Goal: Task Accomplishment & Management: Complete application form

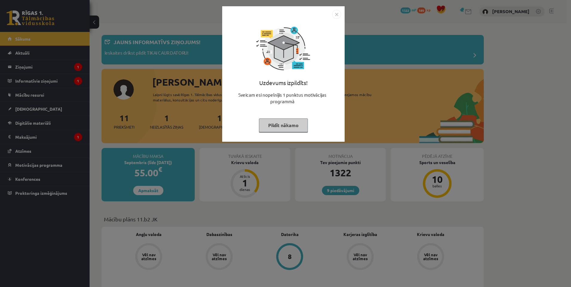
drag, startPoint x: 0, startPoint y: 0, endPoint x: 264, endPoint y: 125, distance: 292.4
click at [264, 125] on button "Pildīt nākamo" at bounding box center [283, 126] width 49 height 14
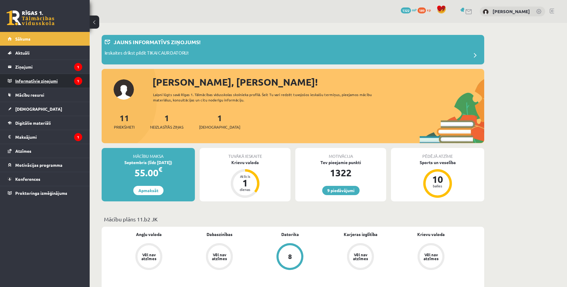
click at [74, 85] on legend "Informatīvie ziņojumi 1" at bounding box center [48, 81] width 67 height 14
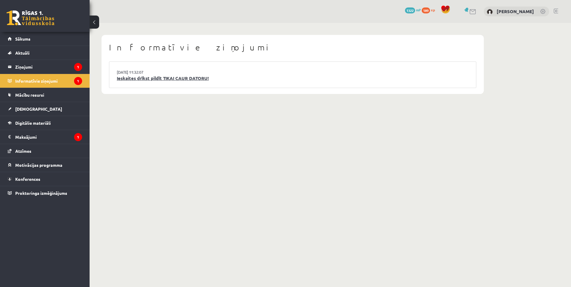
click at [158, 80] on link "Ieskaites drīkst pildīt TIKAI CAUR DATORU!" at bounding box center [293, 78] width 352 height 7
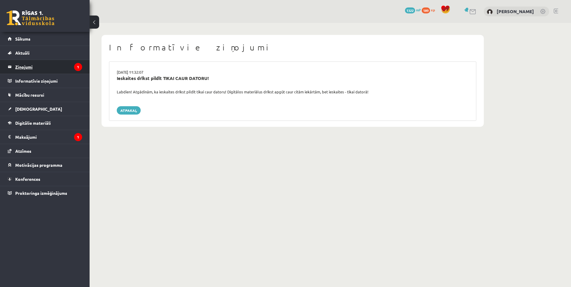
click at [51, 65] on legend "Ziņojumi 1" at bounding box center [48, 67] width 67 height 14
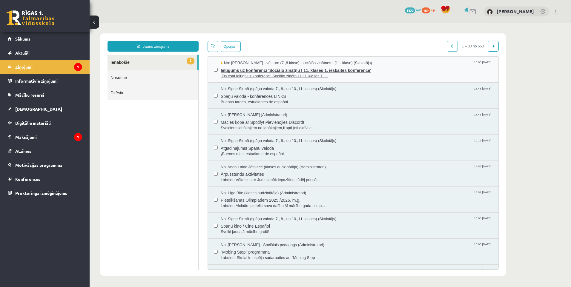
click at [361, 72] on span "Ielūgums uz konferenci 'Sociālo zinātņu I 11. klases 1. ieskaites konference'" at bounding box center [357, 69] width 272 height 7
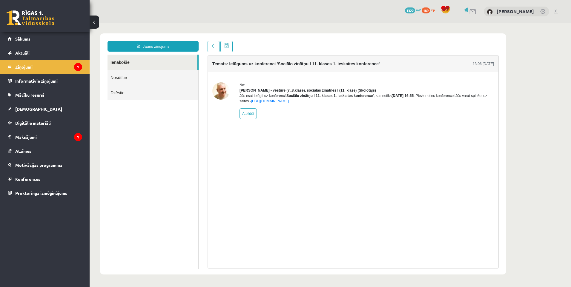
click at [36, 13] on link at bounding box center [31, 17] width 48 height 15
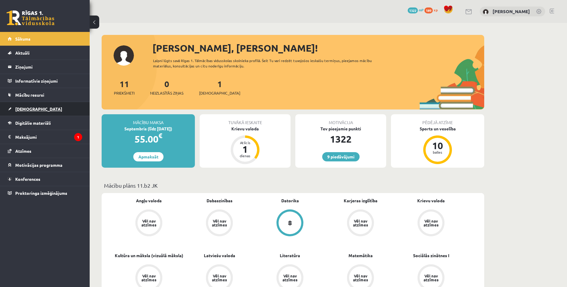
click at [27, 108] on span "[DEMOGRAPHIC_DATA]" at bounding box center [38, 108] width 47 height 5
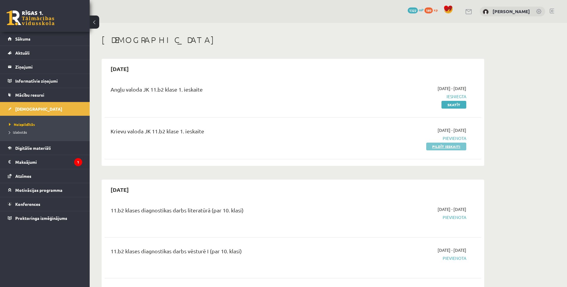
click at [432, 148] on link "Pildīt ieskaiti" at bounding box center [446, 147] width 40 height 8
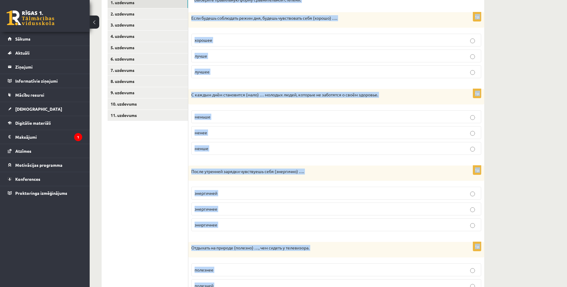
scroll to position [231, 0]
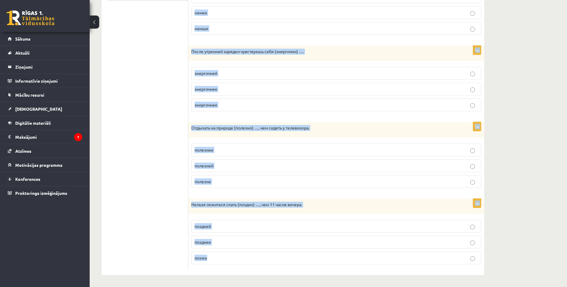
drag, startPoint x: 193, startPoint y: 79, endPoint x: 376, endPoint y: 300, distance: 287.5
copy form "Выберите правильную форму сравнительной степени. 1p Если будешь соблюдать режим…"
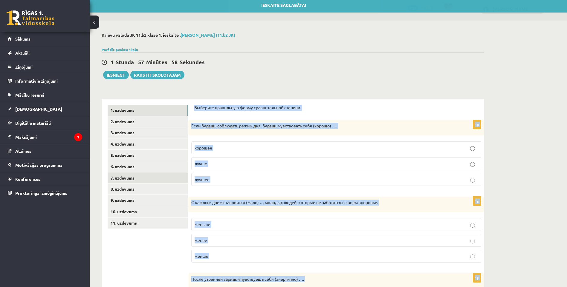
scroll to position [0, 0]
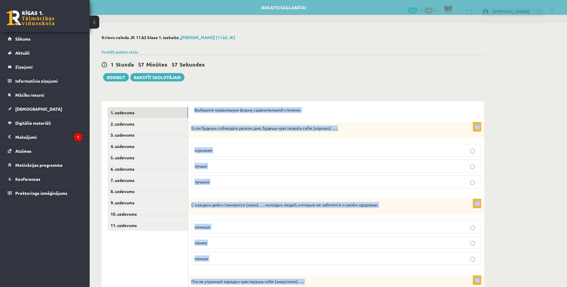
drag, startPoint x: 214, startPoint y: 91, endPoint x: 211, endPoint y: 93, distance: 3.8
click at [214, 92] on div "Krievu valoda JK 11.b2 klase 1. ieskaite , Daniela Ļubomirska (11.b2 JK) Parādī…" at bounding box center [293, 270] width 406 height 495
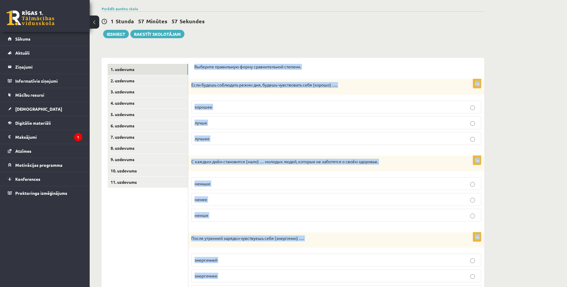
scroll to position [60, 0]
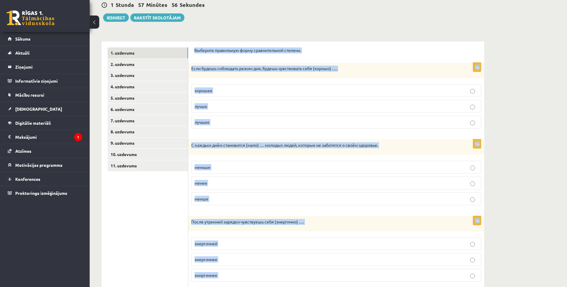
click at [210, 135] on form "Выберите правильную форму сравнительной степени. 1p Если будешь соблюдать режим…" at bounding box center [336, 243] width 284 height 393
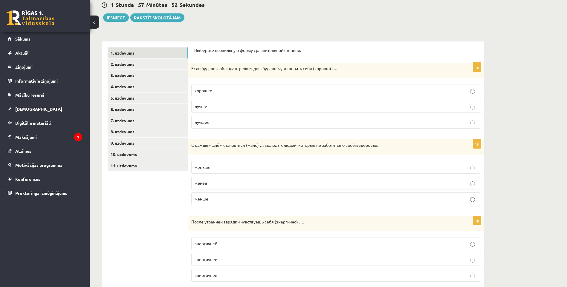
click at [224, 105] on p "лучше" at bounding box center [335, 106] width 283 height 6
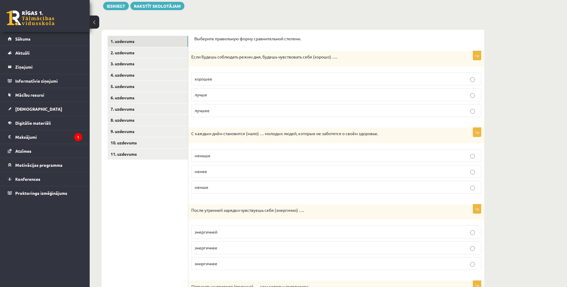
scroll to position [90, 0]
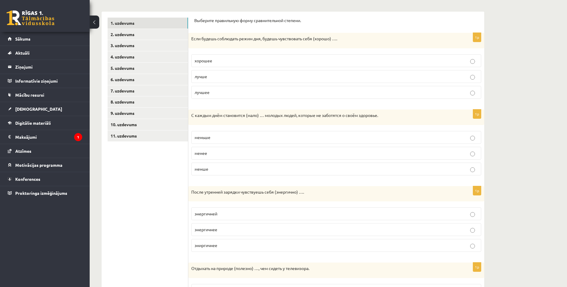
click at [215, 139] on p "меньше" at bounding box center [335, 137] width 283 height 6
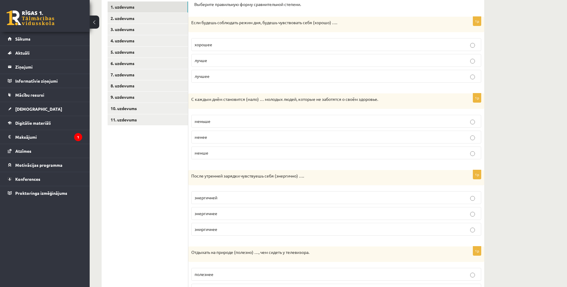
scroll to position [119, 0]
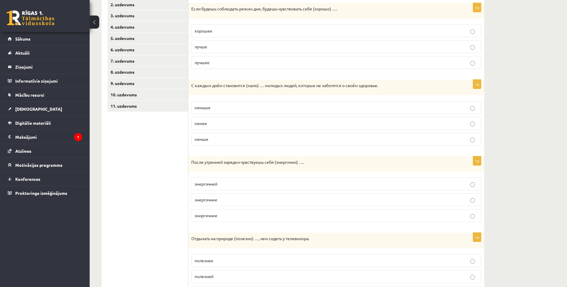
click at [229, 198] on p "энергичнее" at bounding box center [335, 200] width 283 height 6
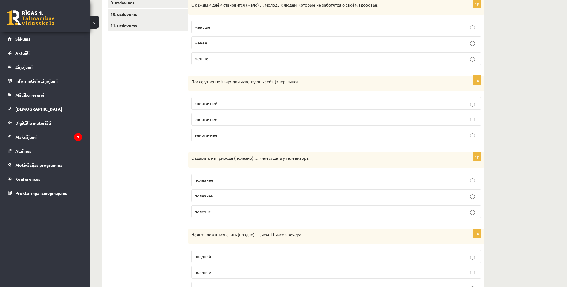
scroll to position [209, 0]
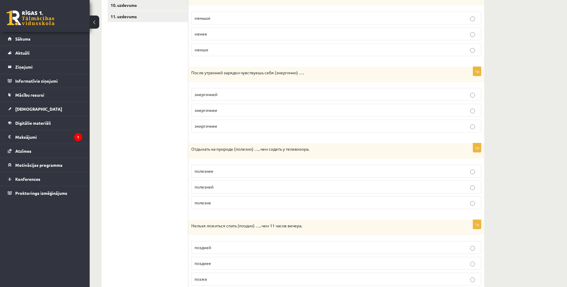
click at [202, 170] on span "полезнее" at bounding box center [203, 170] width 19 height 5
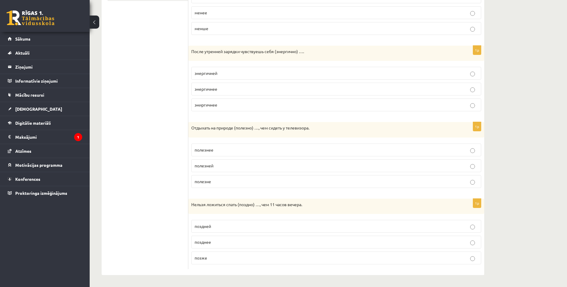
click at [228, 261] on p "позже" at bounding box center [335, 258] width 283 height 6
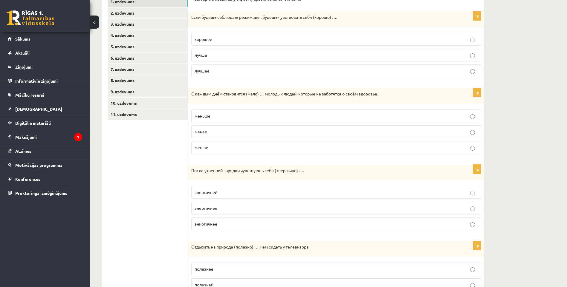
scroll to position [0, 0]
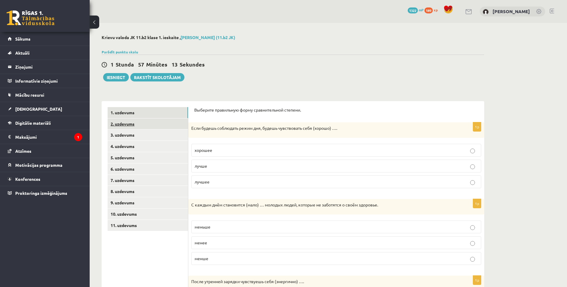
click at [132, 124] on link "2. uzdevums" at bounding box center [148, 124] width 80 height 11
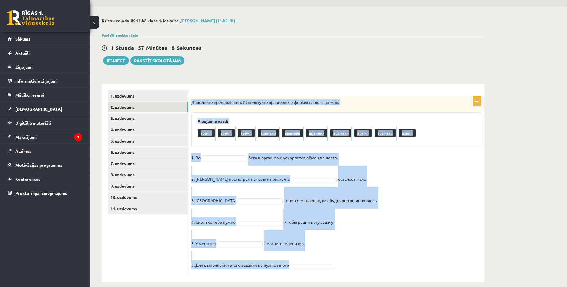
scroll to position [24, 0]
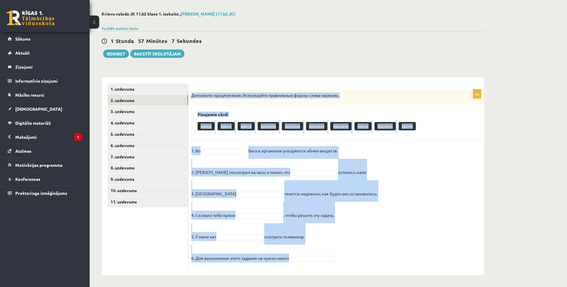
drag, startPoint x: 191, startPoint y: 119, endPoint x: 354, endPoint y: 260, distance: 215.4
click at [354, 260] on div "6p Дополните предложения. Используйте правильные формы слова «время». Pieejamie…" at bounding box center [336, 180] width 296 height 180
copy div "Дополните предложения. Используйте правильные формы слова «время». Pieejamie vā…"
click at [272, 109] on div "Pieejamie vārdi время время время времени времени времени времени время времени…" at bounding box center [336, 123] width 290 height 35
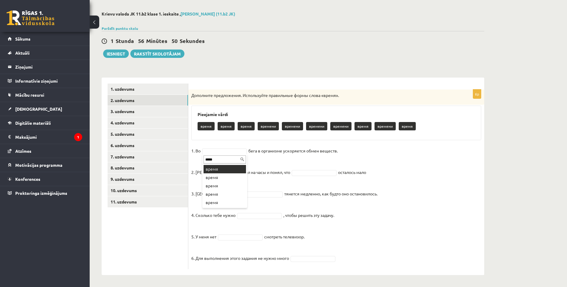
type input "*****"
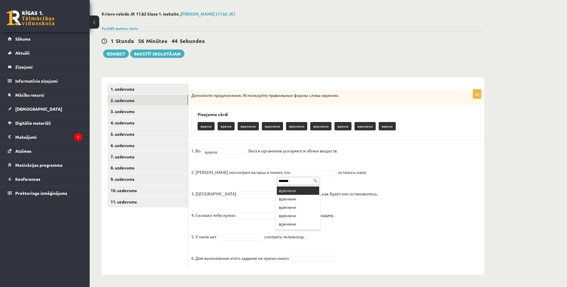
type input "*******"
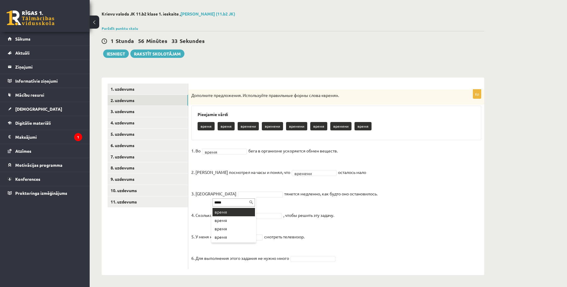
type input "*****"
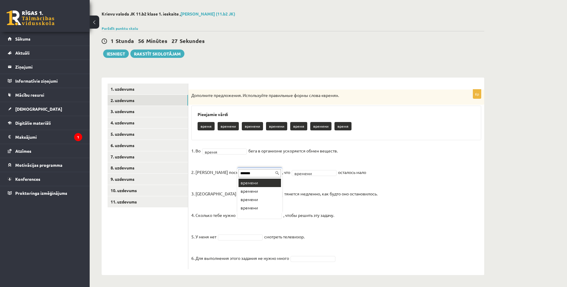
type input "*******"
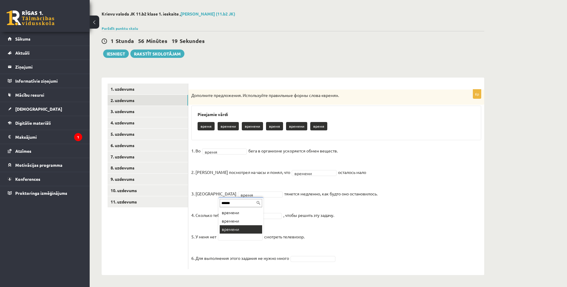
type input "******"
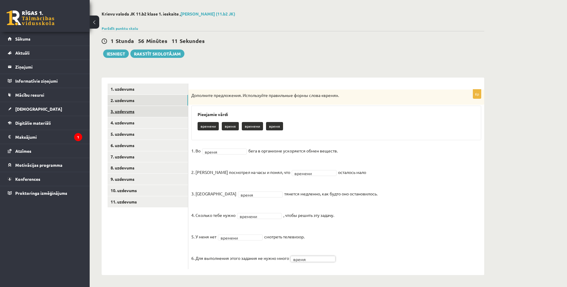
click at [157, 108] on link "3. uzdevums" at bounding box center [148, 111] width 80 height 11
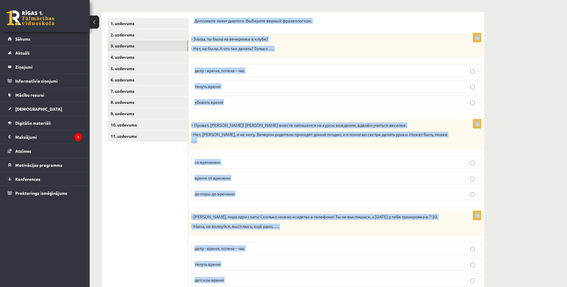
scroll to position [192, 0]
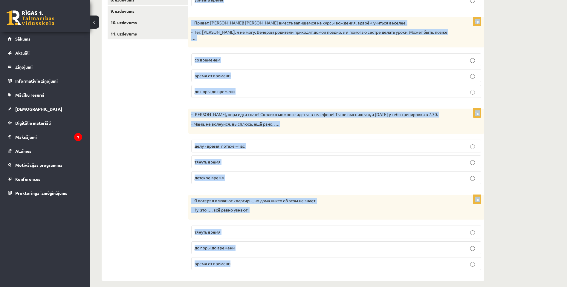
drag, startPoint x: 193, startPoint y: 85, endPoint x: 318, endPoint y: 268, distance: 221.3
click at [318, 268] on div "Дополните мини-диалоги. Выберите верный фразеологизм. 1p - Элиза, ты была на ве…" at bounding box center [336, 95] width 296 height 372
copy form "Дополните мини-диалоги. Выберите верный фразеологизм. 1p - Элиза, ты была на ве…"
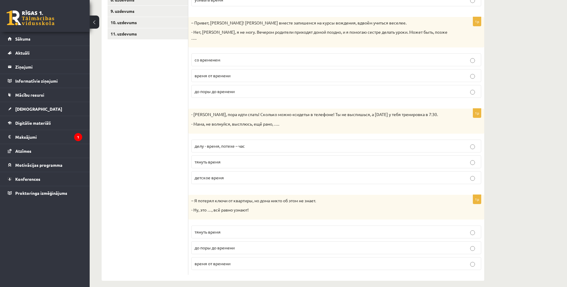
click at [163, 98] on ul "1. uzdevums 2. uzdevums 3. uzdevums 4. uzdevums 5. uzdevums 6. uzdevums 7. uzde…" at bounding box center [148, 95] width 81 height 360
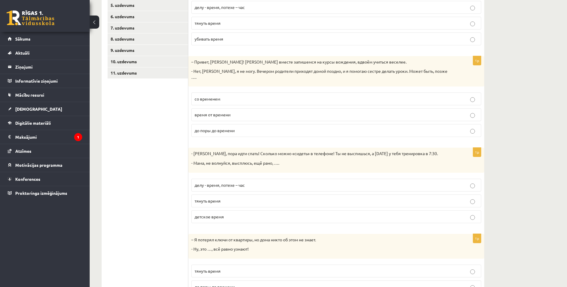
scroll to position [72, 0]
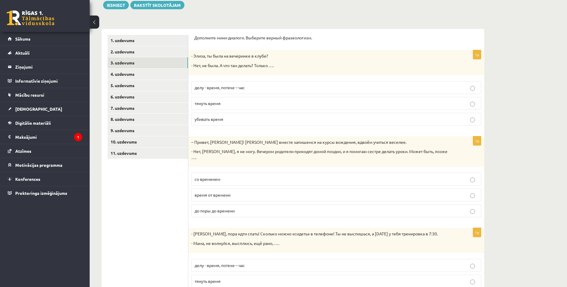
click at [223, 121] on span "убивать время" at bounding box center [208, 119] width 29 height 5
click at [229, 176] on p "со временем" at bounding box center [335, 179] width 283 height 6
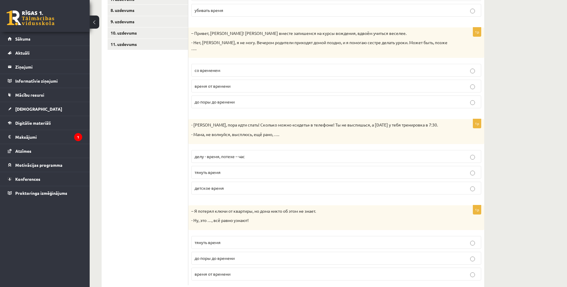
scroll to position [192, 0]
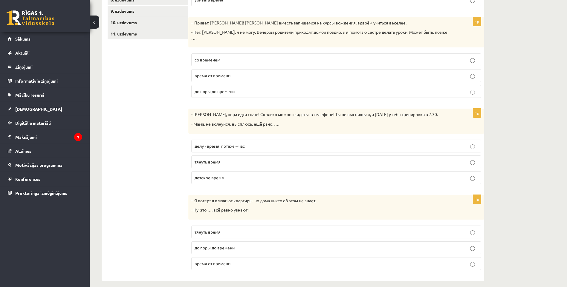
click at [212, 159] on span "тянуть время" at bounding box center [207, 161] width 26 height 5
click at [213, 246] on p "до поры до времени" at bounding box center [335, 248] width 283 height 6
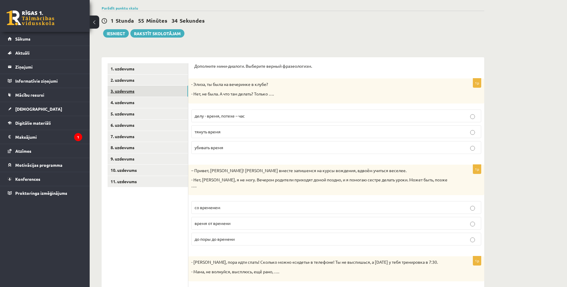
scroll to position [42, 0]
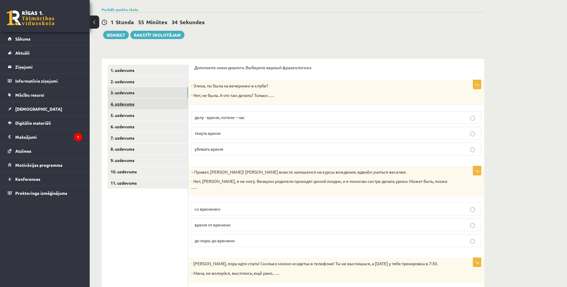
click at [153, 104] on link "4. uzdevums" at bounding box center [148, 104] width 80 height 11
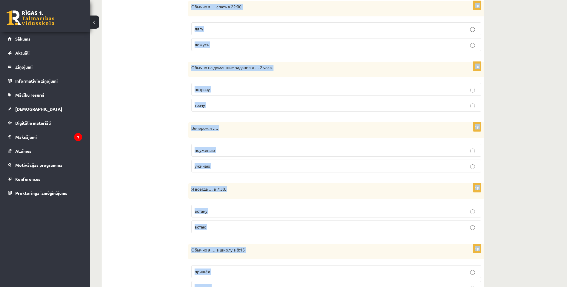
scroll to position [334, 0]
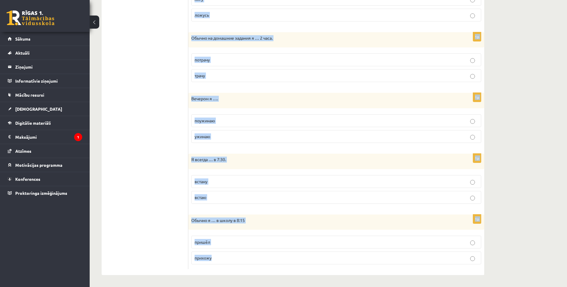
drag, startPoint x: 191, startPoint y: 68, endPoint x: 292, endPoint y: 283, distance: 237.5
copy form "Выберите правильную форму глагола (НСВ / СВ). 1p Уроки обычно … в 15:00. законч…"
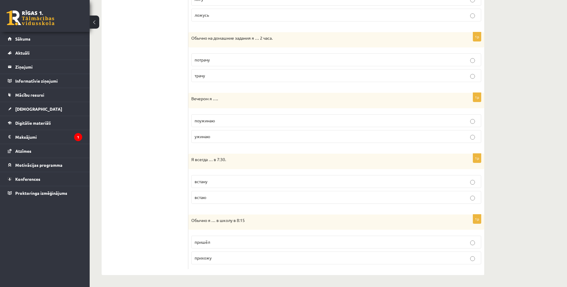
click at [128, 90] on ul "1. uzdevums 2. uzdevums 3. uzdevums 4. uzdevums 5. uzdevums 6. uzdevums 7. uzde…" at bounding box center [148, 22] width 81 height 496
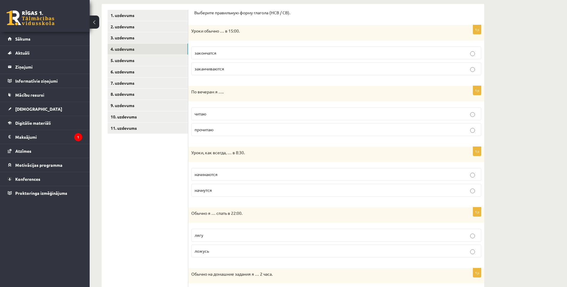
scroll to position [95, 0]
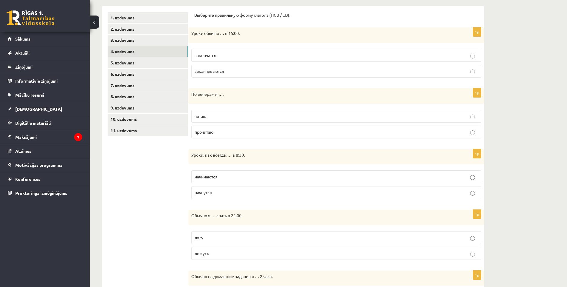
click at [230, 70] on p "заканчиваются" at bounding box center [335, 71] width 283 height 6
click at [207, 114] on p "читаю" at bounding box center [335, 116] width 283 height 6
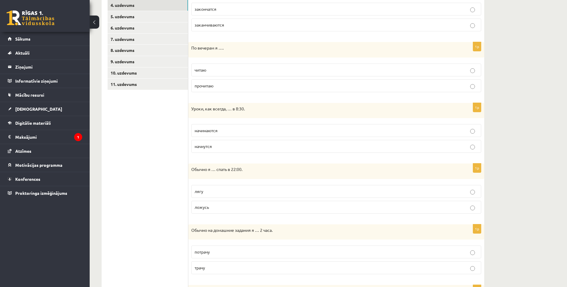
scroll to position [155, 0]
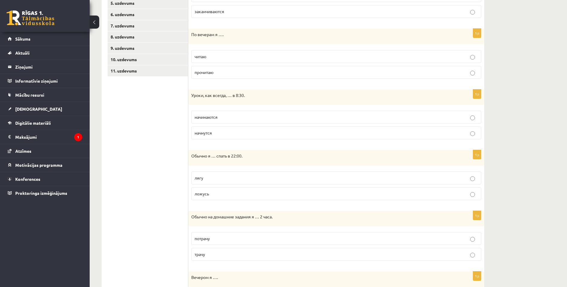
click at [212, 119] on span "начинаются" at bounding box center [205, 116] width 23 height 5
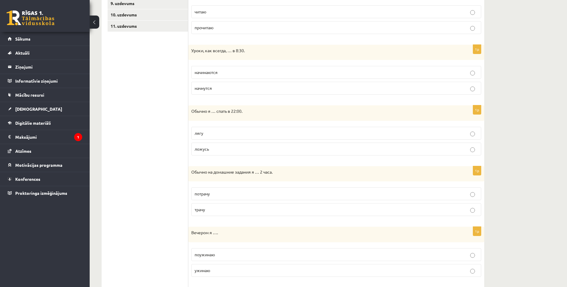
scroll to position [214, 0]
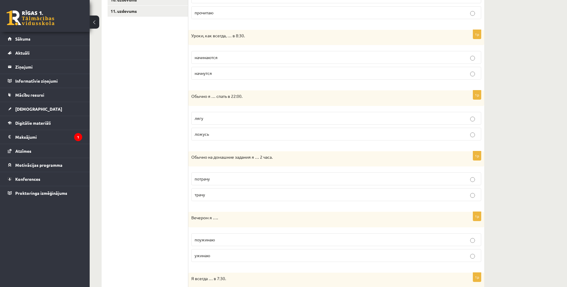
click at [204, 136] on span "ложусь" at bounding box center [201, 133] width 14 height 5
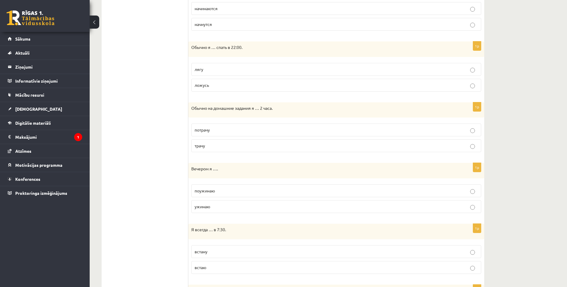
scroll to position [274, 0]
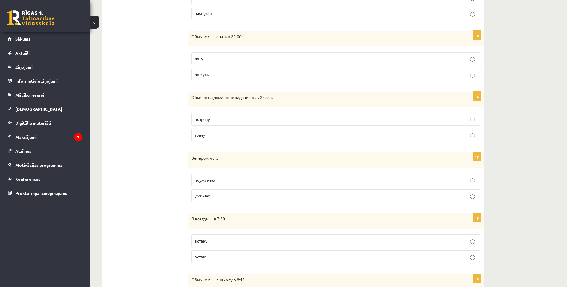
click at [208, 137] on p "трачу" at bounding box center [335, 135] width 283 height 6
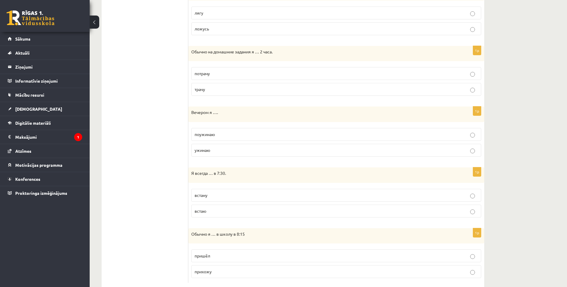
scroll to position [334, 0]
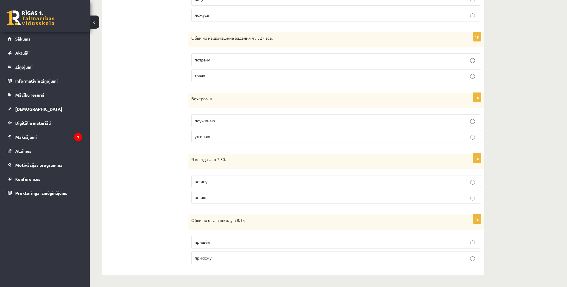
click at [219, 136] on p "ужинаю" at bounding box center [335, 137] width 283 height 6
click at [213, 201] on label "встаю" at bounding box center [336, 197] width 290 height 13
click at [224, 258] on p "прихожу" at bounding box center [335, 258] width 283 height 6
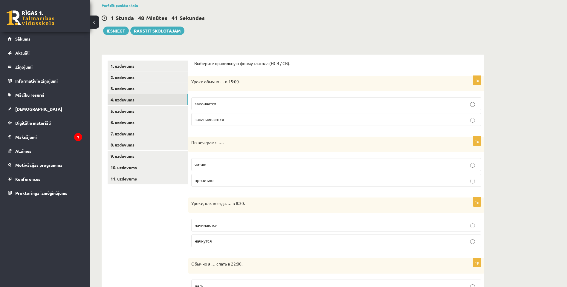
scroll to position [5, 0]
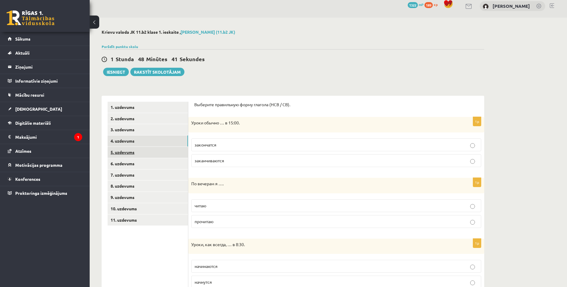
click at [172, 152] on link "5. uzdevums" at bounding box center [148, 152] width 80 height 11
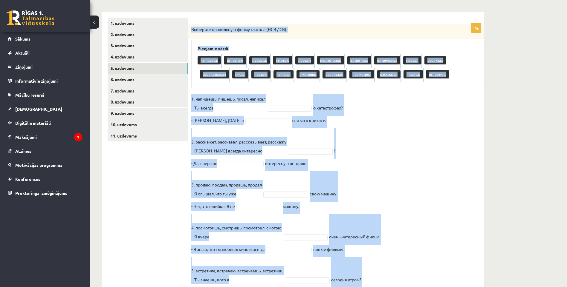
scroll to position [124, 0]
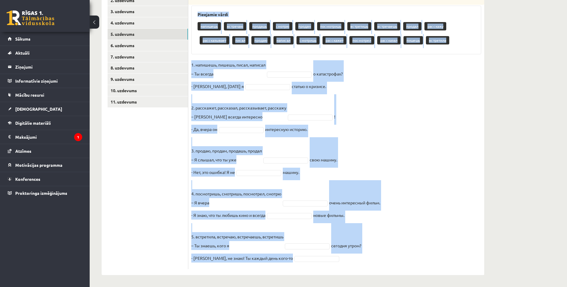
drag, startPoint x: 189, startPoint y: 111, endPoint x: 339, endPoint y: 290, distance: 233.2
click at [339, 164] on html "0 Dāvanas 1322 mP 189 xp [PERSON_NAME] Sākums Aktuāli Kā mācīties [PERSON_NAME]…" at bounding box center [283, 19] width 567 height 287
copy div "Выберите правильную форму глагола (НСВ / СВ). Pieejamie vārdi напишешь встречаю…"
click at [290, 68] on fieldset "1. напишешь, пишешь, писал, написал – Ты всегда о катастрофах? - Нет, вчера я с…" at bounding box center [336, 163] width 290 height 206
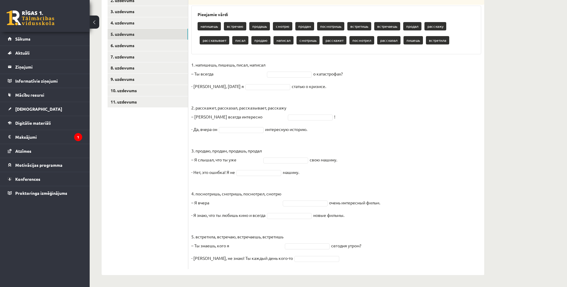
click at [289, 69] on fieldset "1. напишешь, пишешь, писал, написал – Ты всегда о катастрофах? - Нет, вчера я с…" at bounding box center [336, 163] width 290 height 206
paste input "******"
type input "******"
type input "*******"
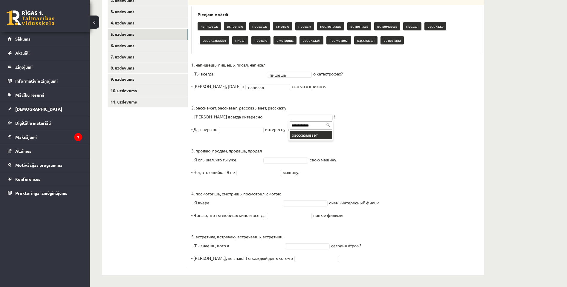
type input "**********"
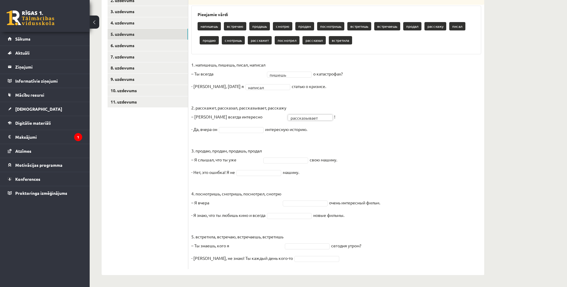
click at [265, 129] on span at bounding box center [241, 129] width 48 height 5
type input "*********"
type input "******"
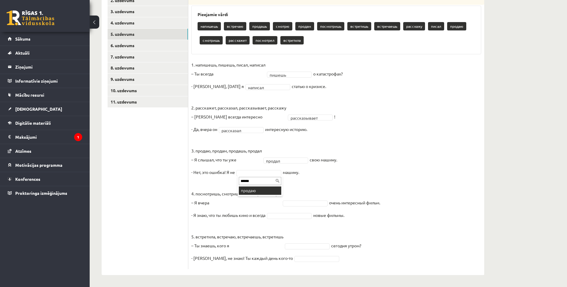
type input "******"
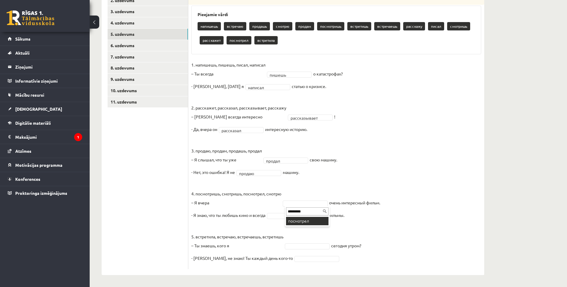
type input "*********"
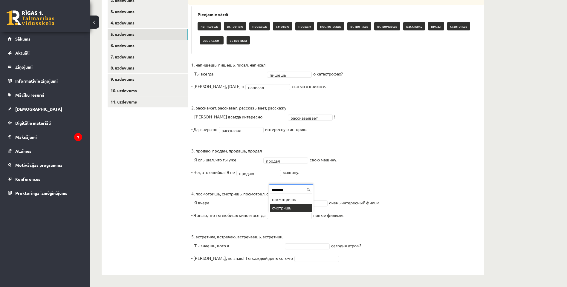
type input "********"
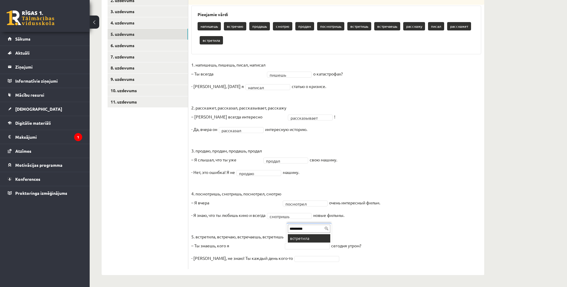
type input "*********"
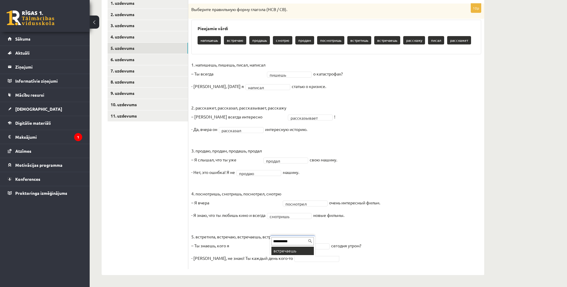
type input "**********"
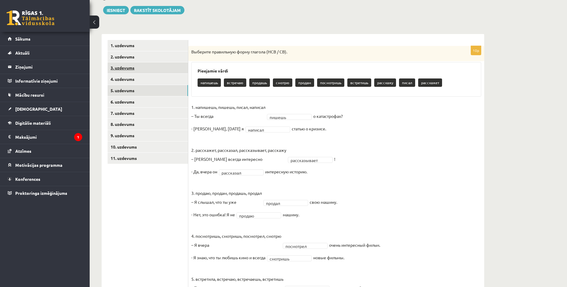
scroll to position [50, 0]
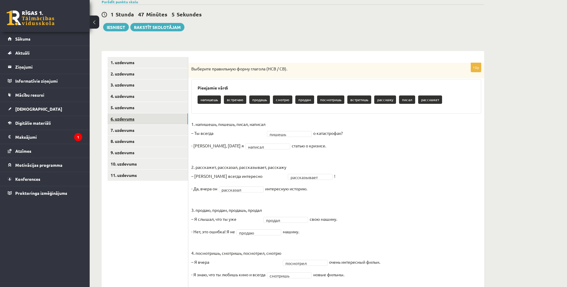
click at [153, 119] on link "6. uzdevums" at bounding box center [148, 119] width 80 height 11
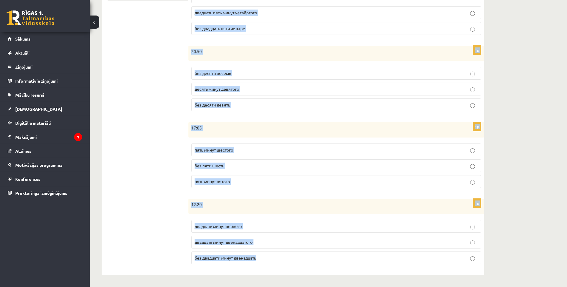
scroll to position [231, 0]
drag, startPoint x: 194, startPoint y: 58, endPoint x: 301, endPoint y: 300, distance: 264.4
copy form "Сколько времени? Выберите правильный вариант. 1p 22:30 половина десятого полови…"
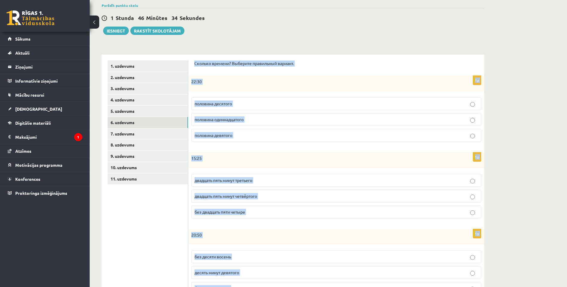
scroll to position [0, 0]
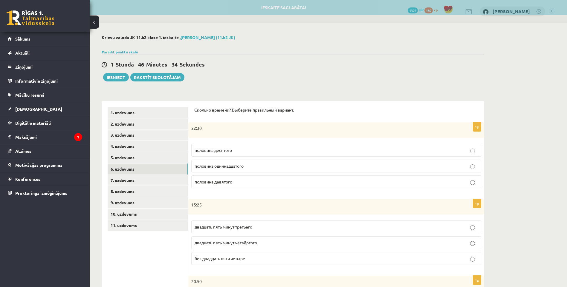
drag, startPoint x: 259, startPoint y: 71, endPoint x: 259, endPoint y: 90, distance: 18.8
click at [259, 71] on div "1 Stunda 46 Minūtes 34 Sekundes Ieskaite saglabāta! Iesniegt Rakstīt skolotājam" at bounding box center [293, 68] width 382 height 27
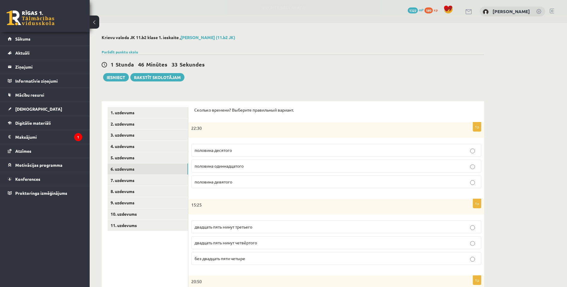
drag, startPoint x: 241, startPoint y: 169, endPoint x: 240, endPoint y: 163, distance: 6.4
click at [241, 168] on p "половина одиннадцатого" at bounding box center [335, 166] width 283 height 6
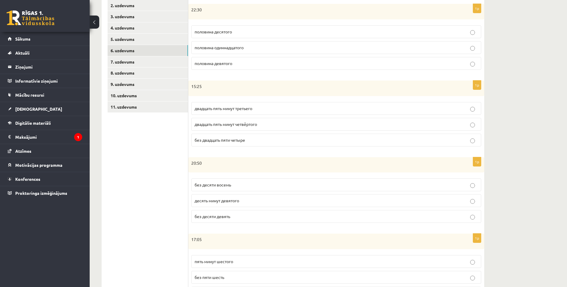
scroll to position [119, 0]
drag, startPoint x: 222, startPoint y: 112, endPoint x: 221, endPoint y: 108, distance: 4.5
click at [222, 112] on label "двадцать пять минут третьего" at bounding box center [336, 107] width 290 height 13
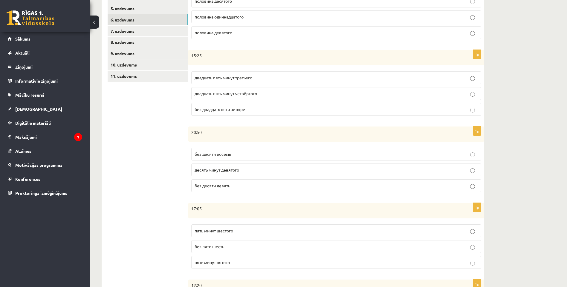
scroll to position [179, 0]
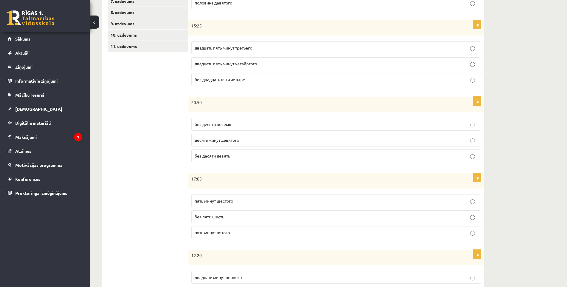
click at [232, 158] on p "без десяти девять" at bounding box center [335, 156] width 283 height 6
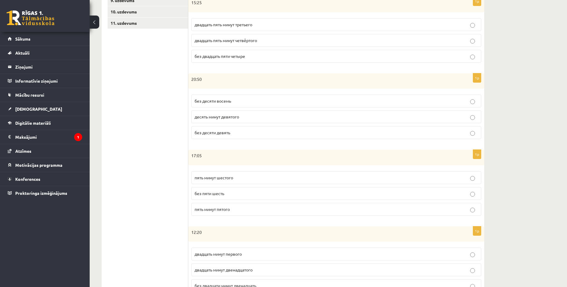
scroll to position [231, 0]
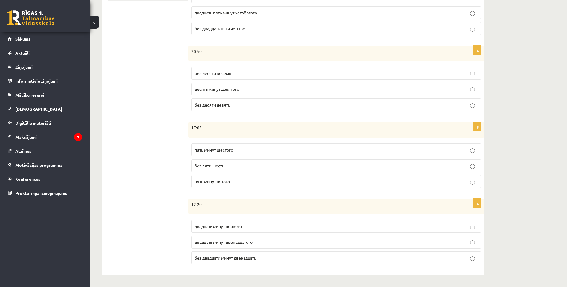
click at [207, 147] on p "пять минут шестого" at bounding box center [335, 150] width 283 height 6
click at [225, 230] on label "двадцать минут первого" at bounding box center [336, 226] width 290 height 13
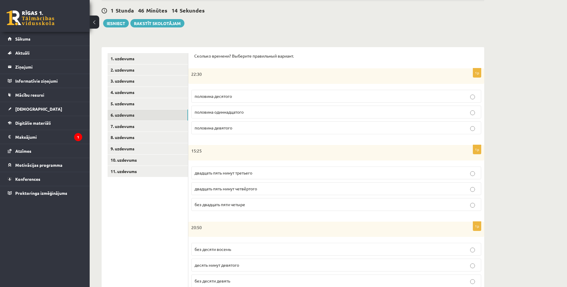
scroll to position [22, 0]
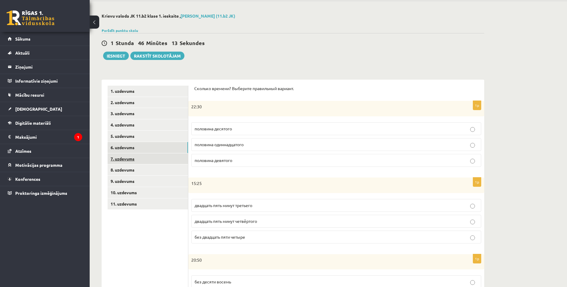
click at [157, 162] on link "7. uzdevums" at bounding box center [148, 159] width 80 height 11
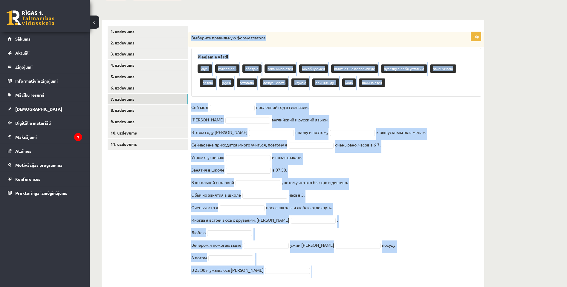
scroll to position [94, 0]
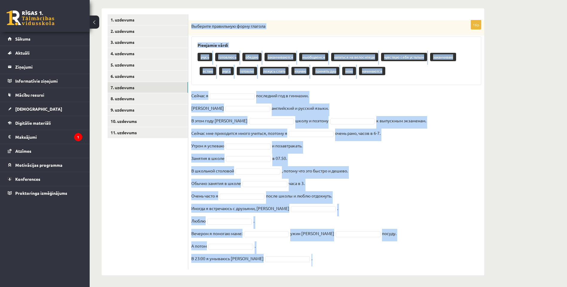
drag, startPoint x: 221, startPoint y: 54, endPoint x: 328, endPoint y: 283, distance: 252.3
click at [328, 283] on div "Krievu valoda JK 11.b2 klase 1. ieskaite , Daniela Ļubomirska (11.b2 JK) Parādī…" at bounding box center [293, 109] width 406 height 358
copy div "Выберите правильную форму глагола Pieejamie vārdi учусь готовлюсь обедаю заканч…"
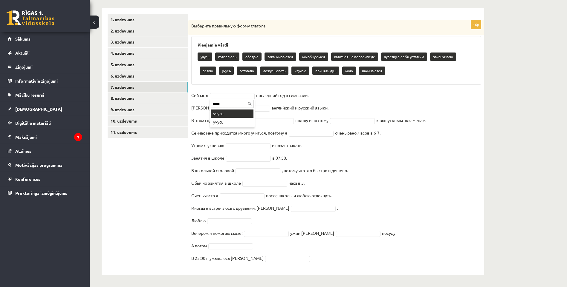
type input "*****"
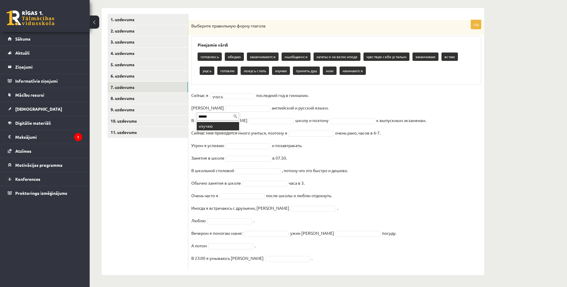
type input "******"
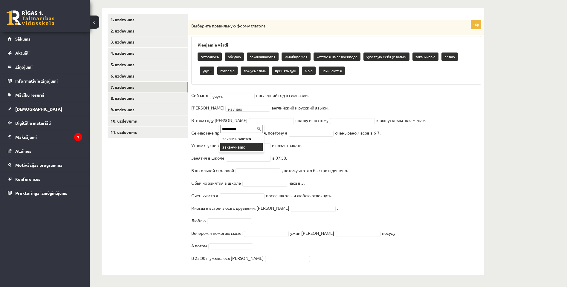
type input "**********"
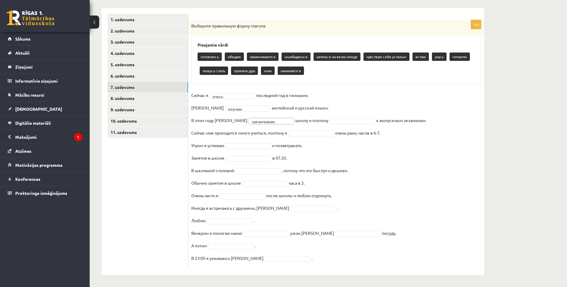
click at [318, 117] on fieldset "**********" at bounding box center [336, 179] width 290 height 176
type input "*********"
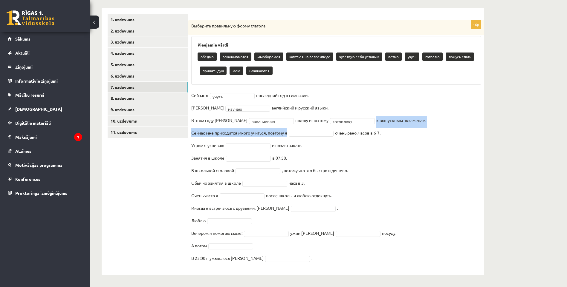
click at [298, 128] on fieldset "**********" at bounding box center [336, 179] width 290 height 176
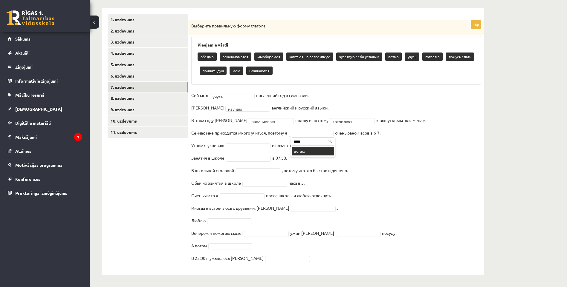
type input "*****"
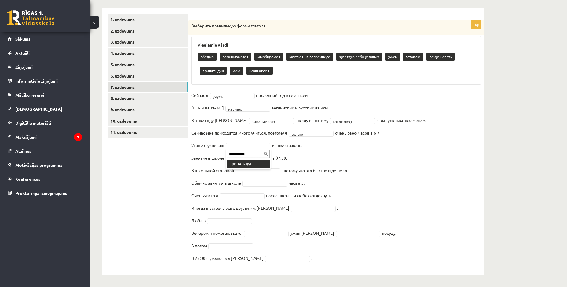
type input "**********"
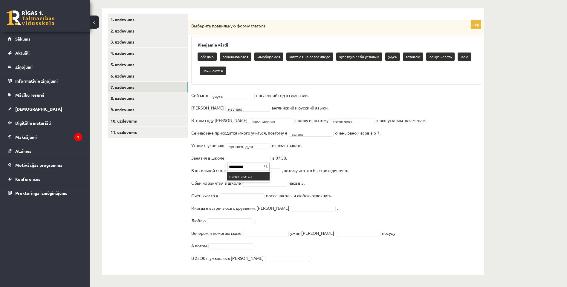
type input "**********"
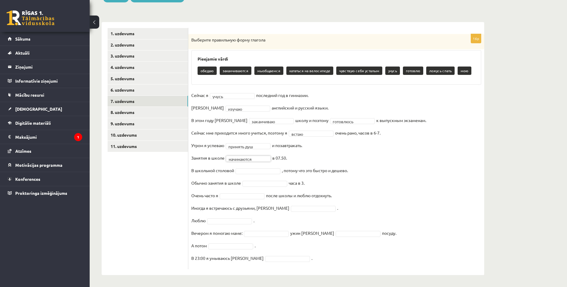
scroll to position [79, 0]
type input "******"
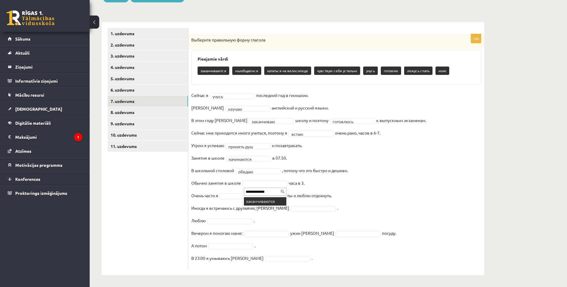
type input "**********"
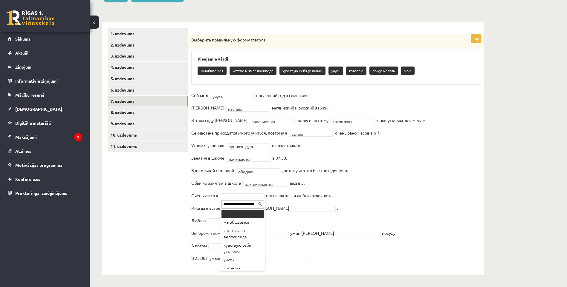
scroll to position [0, 5]
type input "**********"
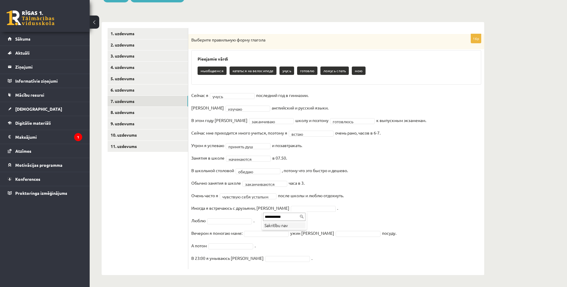
type input "**********"
click at [234, 217] on fieldset "**********" at bounding box center [336, 179] width 290 height 176
type input "**********"
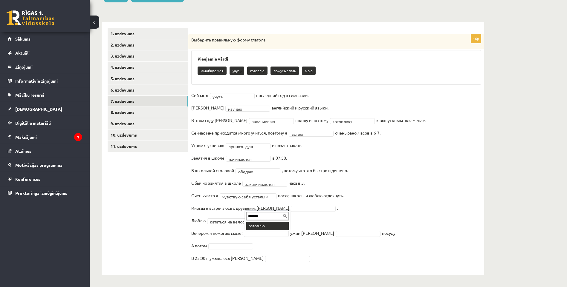
type input "*******"
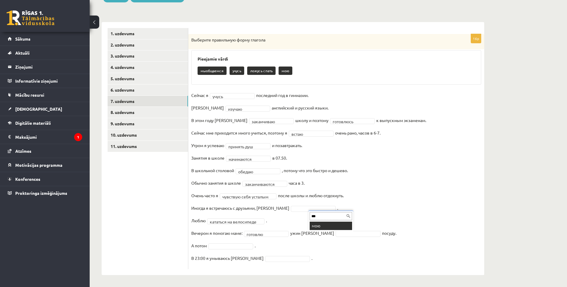
type input "***"
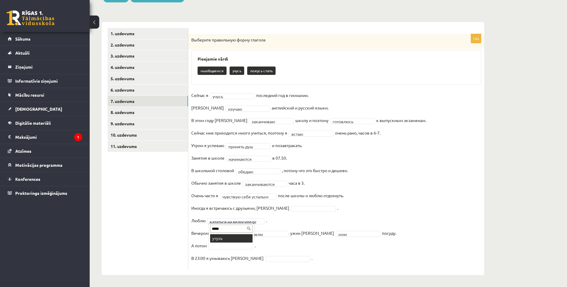
type input "*****"
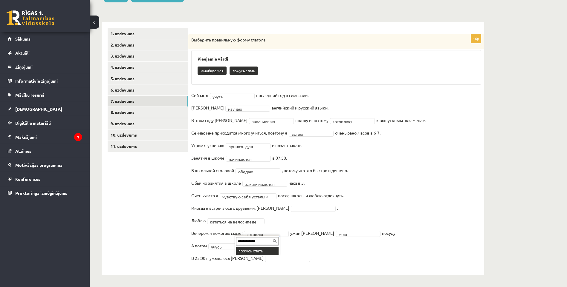
type input "**********"
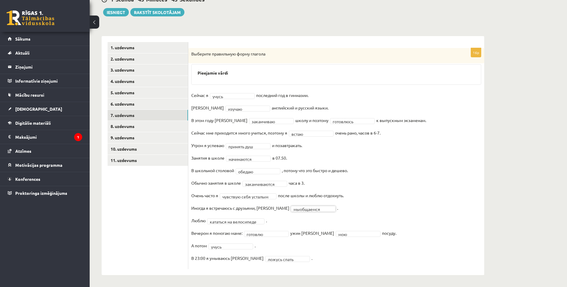
scroll to position [65, 0]
click at [129, 123] on link "8. uzdevums" at bounding box center [148, 126] width 80 height 11
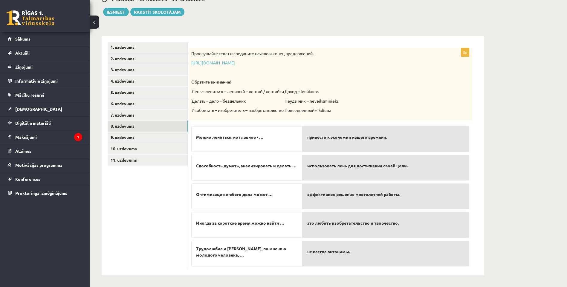
scroll to position [66, 0]
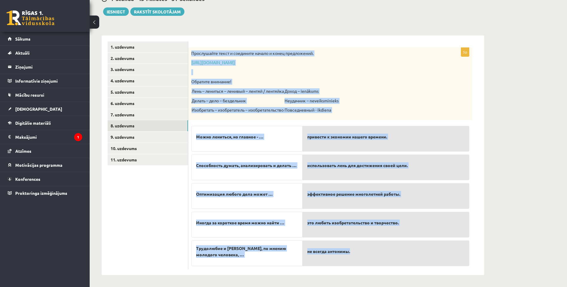
drag, startPoint x: 189, startPoint y: 52, endPoint x: 375, endPoint y: 254, distance: 274.4
click at [375, 254] on div "5p Прослушайте текст и соедините начало и конец предложений. https://www.zvaigz…" at bounding box center [330, 158] width 284 height 222
copy div "Прослушайте текст и соедините начало и конец предложений. https://www.zvaigzne.…"
click at [357, 87] on div "Прослушайте текст и соедините начало и конец предложений. https://www.zvaigzne.…" at bounding box center [330, 83] width 284 height 73
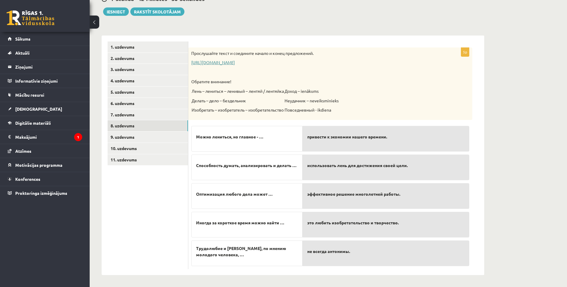
click at [235, 62] on link "[URL][DOMAIN_NAME]" at bounding box center [213, 62] width 44 height 5
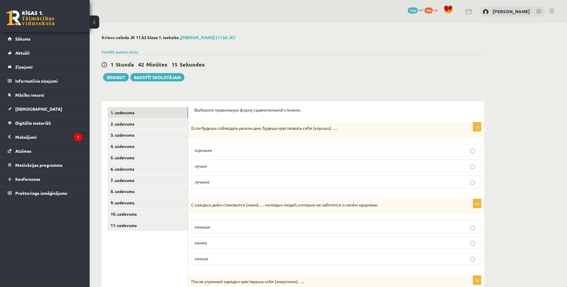
scroll to position [66, 0]
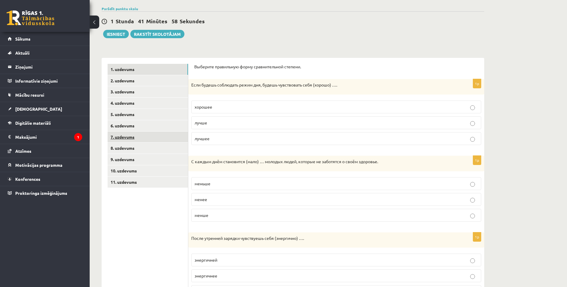
scroll to position [6, 0]
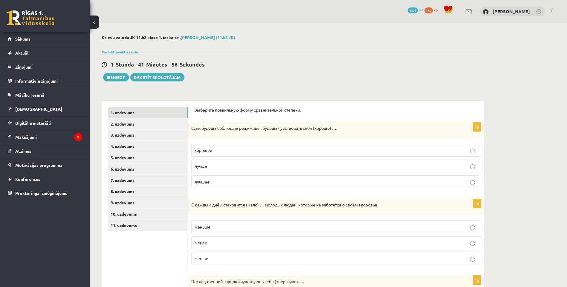
scroll to position [6, 0]
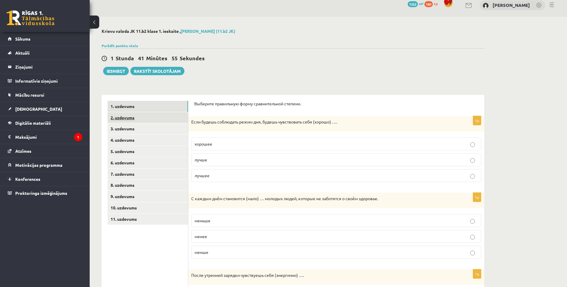
click at [145, 121] on link "2. uzdevums" at bounding box center [148, 117] width 80 height 11
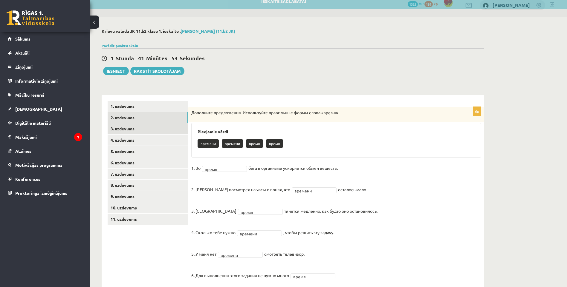
click at [168, 128] on link "3. uzdevums" at bounding box center [148, 128] width 80 height 11
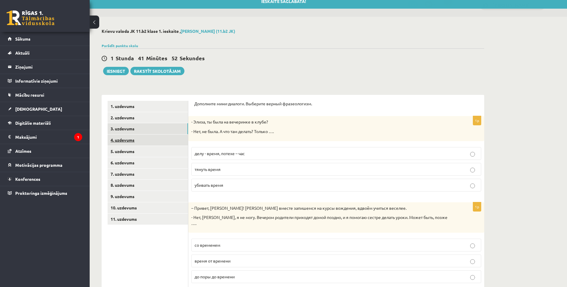
click at [173, 140] on link "4. uzdevums" at bounding box center [148, 140] width 80 height 11
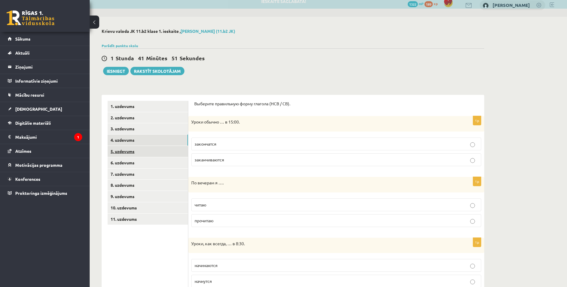
click at [172, 147] on link "5. uzdevums" at bounding box center [148, 151] width 80 height 11
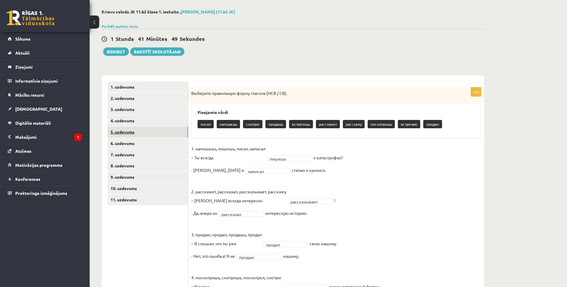
scroll to position [36, 0]
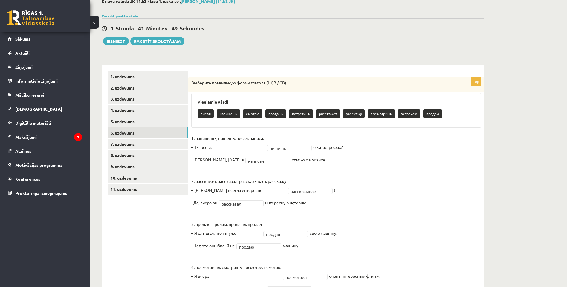
click at [171, 134] on link "6. uzdevums" at bounding box center [148, 133] width 80 height 11
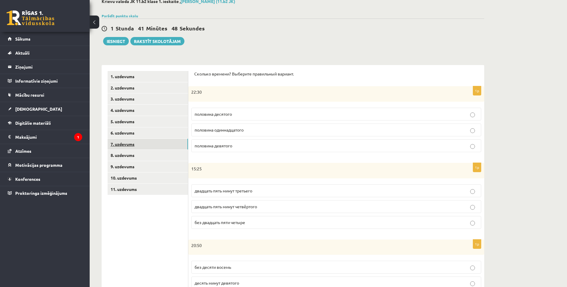
click at [171, 145] on link "7. uzdevums" at bounding box center [148, 144] width 80 height 11
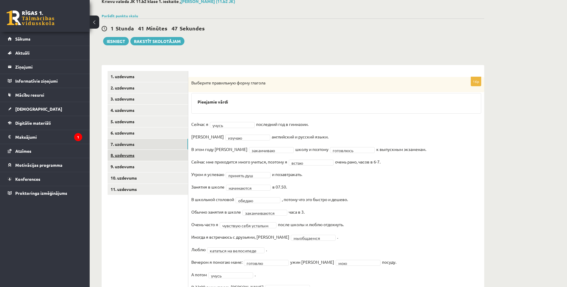
click at [172, 152] on link "8. uzdevums" at bounding box center [148, 155] width 80 height 11
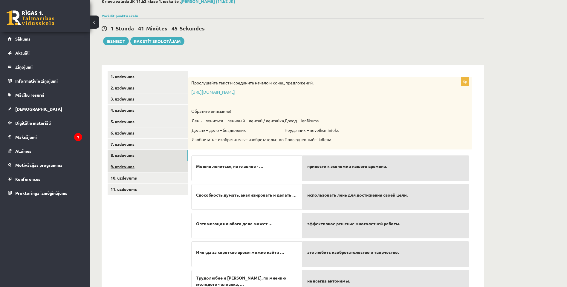
click at [174, 166] on link "9. uzdevums" at bounding box center [148, 166] width 80 height 11
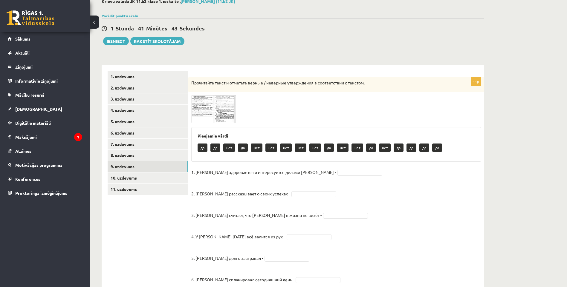
click at [212, 115] on img at bounding box center [213, 109] width 45 height 28
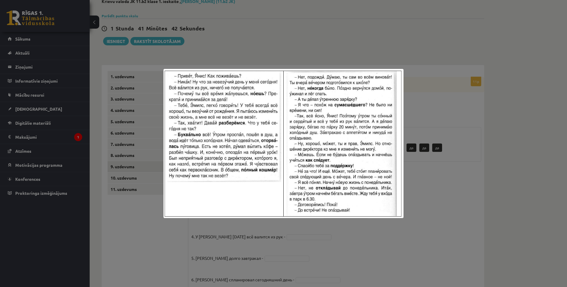
drag, startPoint x: 111, startPoint y: 225, endPoint x: 113, endPoint y: 212, distance: 12.4
click at [111, 225] on div at bounding box center [283, 143] width 567 height 287
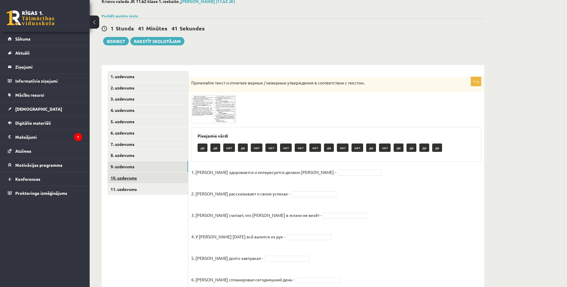
click at [132, 175] on link "10. uzdevums" at bounding box center [148, 178] width 80 height 11
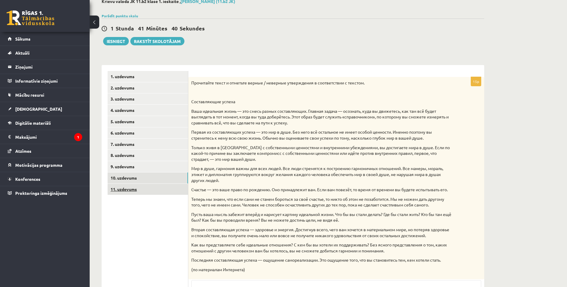
click at [142, 194] on link "11. uzdevums" at bounding box center [148, 189] width 80 height 11
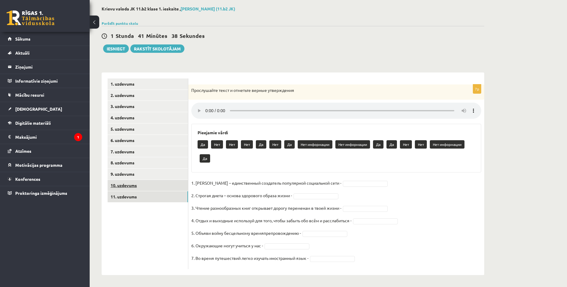
click at [138, 185] on link "10. uzdevums" at bounding box center [148, 185] width 80 height 11
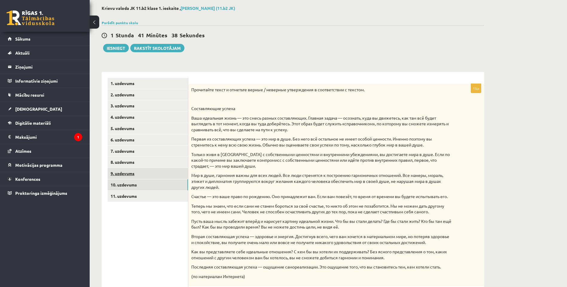
click at [134, 175] on link "9. uzdevums" at bounding box center [148, 173] width 80 height 11
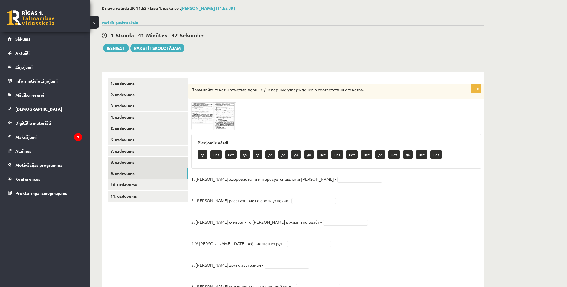
click at [132, 161] on link "8. uzdevums" at bounding box center [148, 162] width 80 height 11
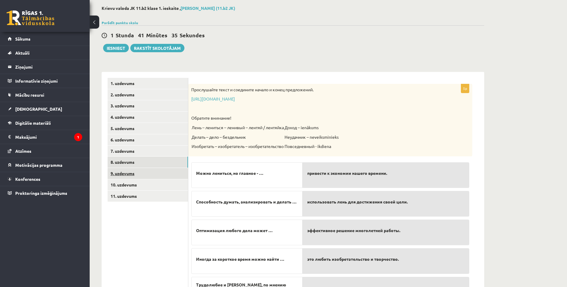
click at [134, 175] on link "9. uzdevums" at bounding box center [148, 173] width 80 height 11
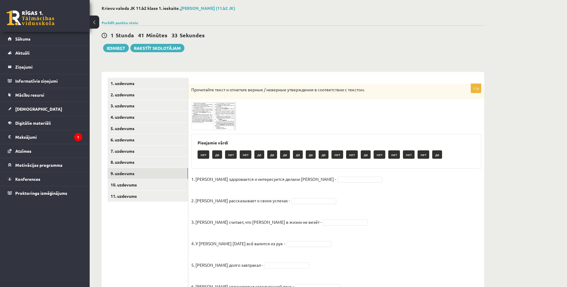
click at [217, 117] on span at bounding box center [214, 117] width 10 height 10
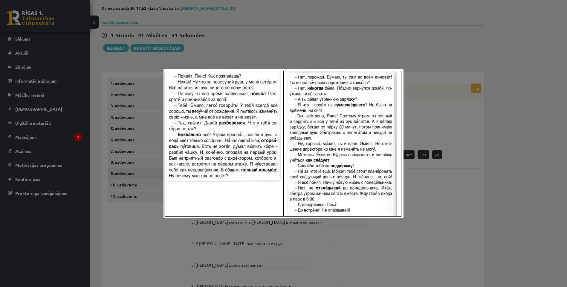
click at [241, 48] on div at bounding box center [283, 143] width 567 height 287
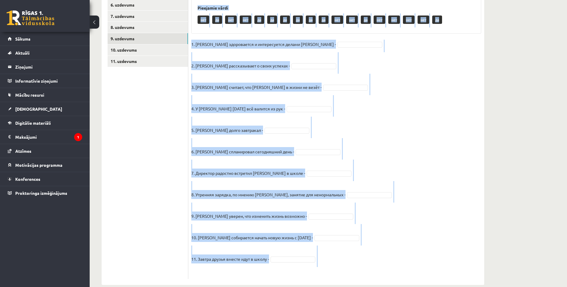
scroll to position [174, 0]
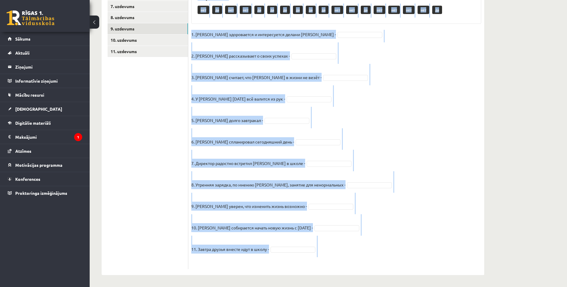
drag, startPoint x: 190, startPoint y: 90, endPoint x: 324, endPoint y: 291, distance: 241.6
copy div "Loremipsum dolor s ametcons adipis / elitsedd eiusmodtemp i utlaboreetdo m aliq…"
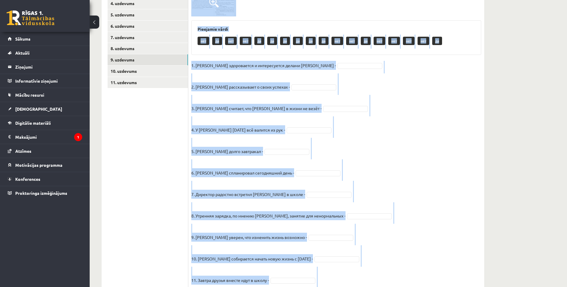
scroll to position [85, 0]
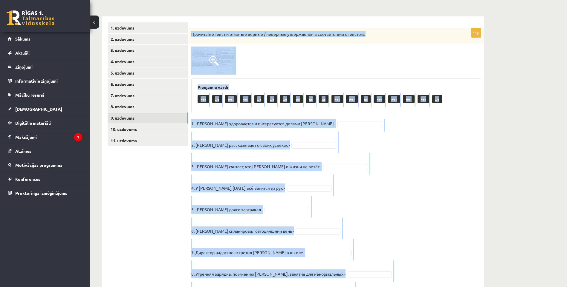
click at [224, 59] on img at bounding box center [213, 61] width 45 height 28
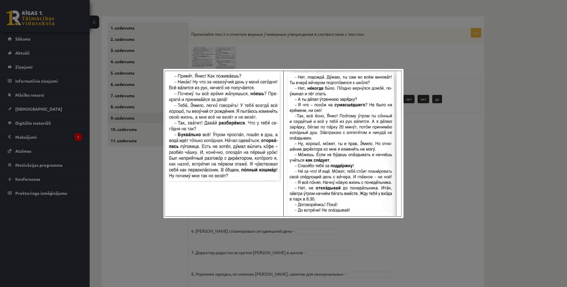
click at [270, 51] on div at bounding box center [283, 143] width 567 height 287
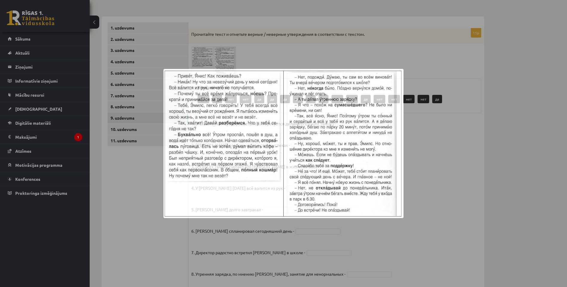
drag, startPoint x: 270, startPoint y: 51, endPoint x: 265, endPoint y: 51, distance: 5.1
click at [268, 51] on div at bounding box center [336, 61] width 290 height 28
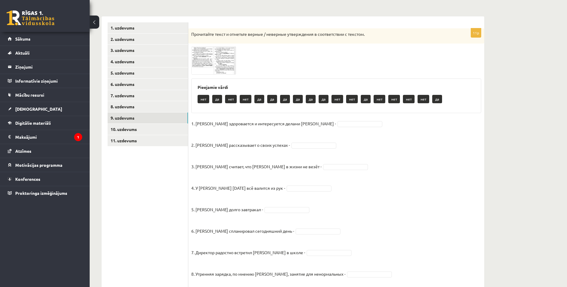
click at [214, 56] on span at bounding box center [214, 61] width 10 height 10
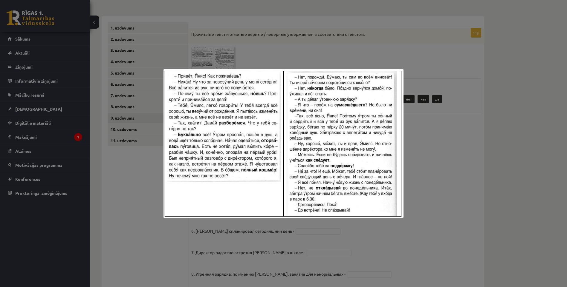
click at [461, 155] on div at bounding box center [283, 143] width 567 height 287
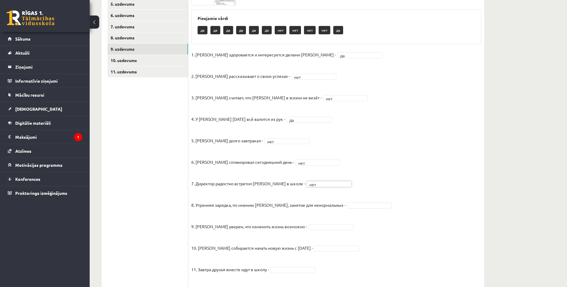
scroll to position [174, 0]
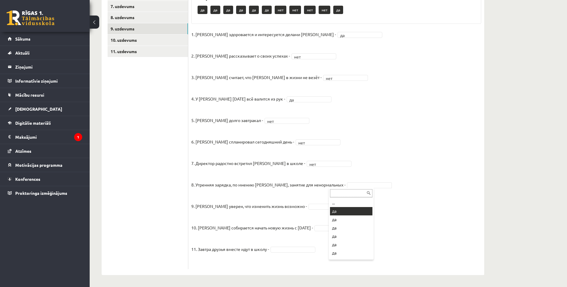
drag, startPoint x: 342, startPoint y: 209, endPoint x: 334, endPoint y: 206, distance: 9.1
click at [310, 202] on fieldset "1. [PERSON_NAME] здоровается и интересуется делами [PERSON_NAME] - да ** 2. [PE…" at bounding box center [336, 148] width 290 height 237
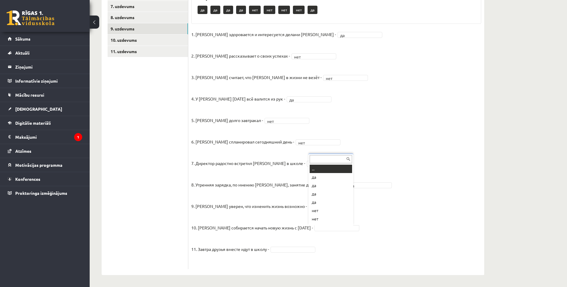
scroll to position [7, 0]
click at [309, 254] on fieldset "1. [PERSON_NAME] здоровается и интересуется делами [PERSON_NAME] - да ** 2. [PE…" at bounding box center [336, 148] width 290 height 237
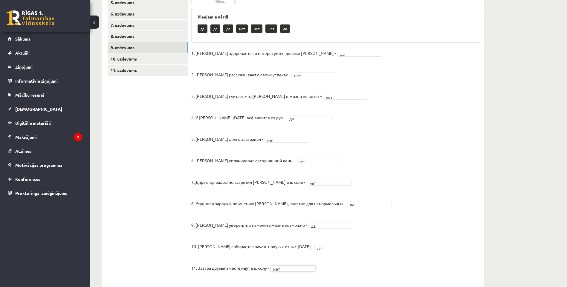
scroll to position [145, 0]
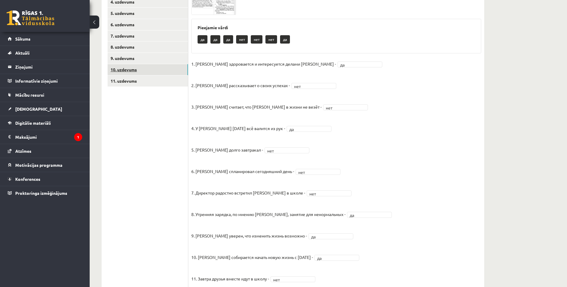
click at [156, 68] on link "10. uzdevums" at bounding box center [148, 69] width 80 height 11
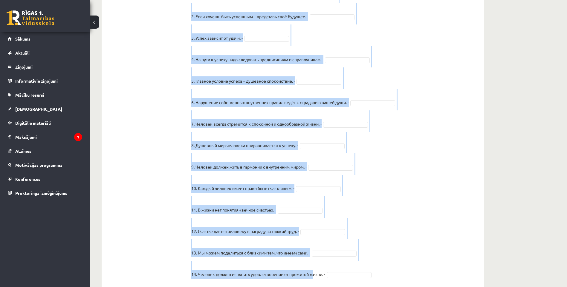
scroll to position [425, 0]
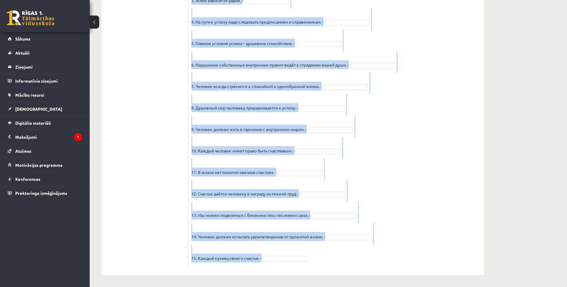
drag, startPoint x: 189, startPoint y: 34, endPoint x: 325, endPoint y: 275, distance: 277.3
copy div "Loremipsum dolor s ametcons adipis / elitsedd eiusmodtemp i utlaboreetdo m aliq…"
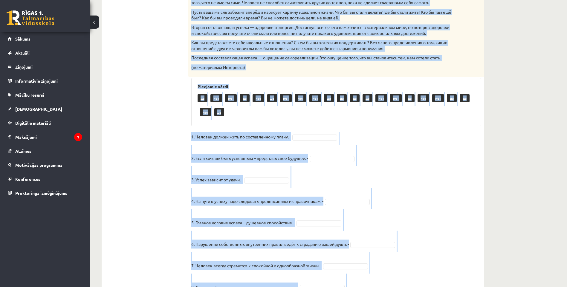
scroll to position [239, 0]
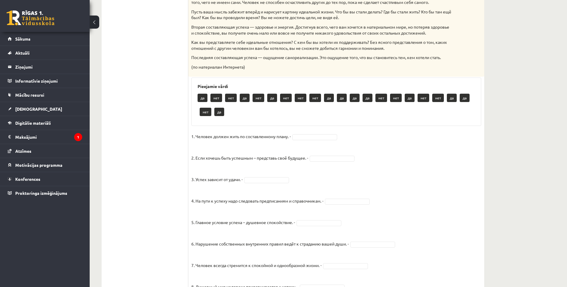
click at [143, 77] on ul "1. uzdevums 2. uzdevums 3. uzdevums 4. uzdevums 5. uzdevums 6. uzdevums 7. uzde…" at bounding box center [148, 158] width 81 height 581
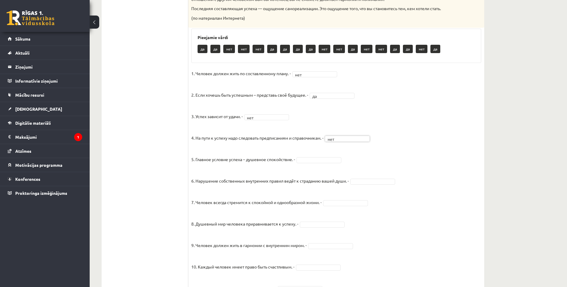
scroll to position [299, 0]
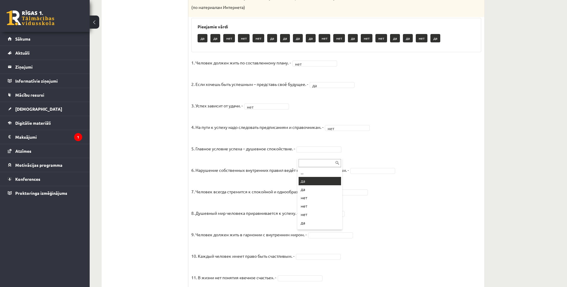
drag, startPoint x: 309, startPoint y: 183, endPoint x: 321, endPoint y: 181, distance: 12.4
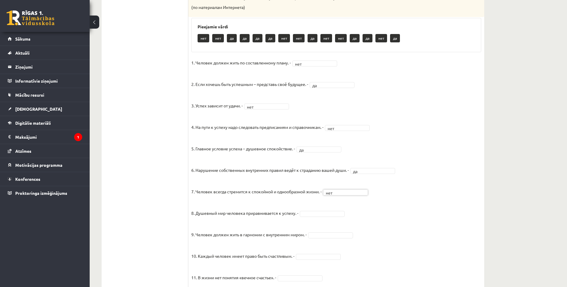
drag, startPoint x: 315, startPoint y: 218, endPoint x: 318, endPoint y: 218, distance: 3.3
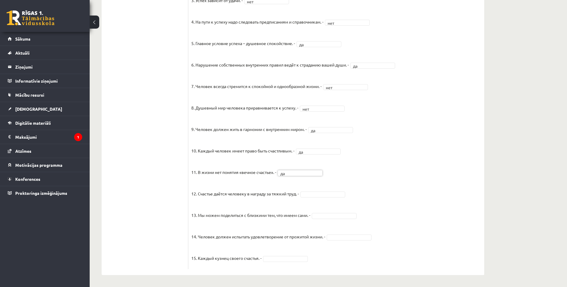
scroll to position [410, 0]
drag, startPoint x: 325, startPoint y: 199, endPoint x: 321, endPoint y: 192, distance: 8.3
click at [324, 198] on fieldset "1. Человек должен жить по составленному плану. - нет *** 2. Если хочешь быть ус…" at bounding box center [336, 110] width 290 height 314
click at [346, 240] on fieldset "1. Человек должен жить по составленному плану. - нет *** 2. Если хочешь быть ус…" at bounding box center [336, 110] width 290 height 314
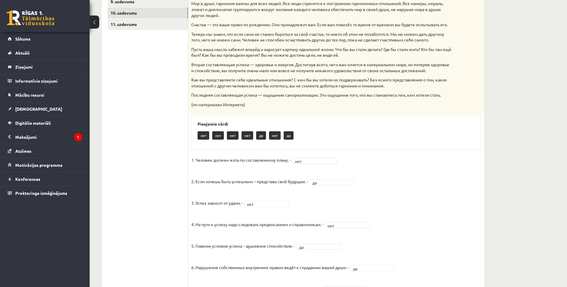
scroll to position [112, 0]
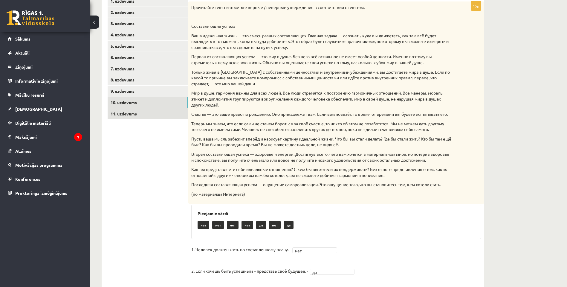
click at [151, 115] on link "11. uzdevums" at bounding box center [148, 113] width 80 height 11
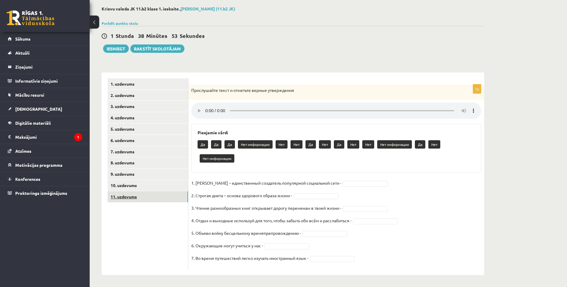
scroll to position [29, 0]
click at [312, 146] on p "Да" at bounding box center [310, 144] width 10 height 8
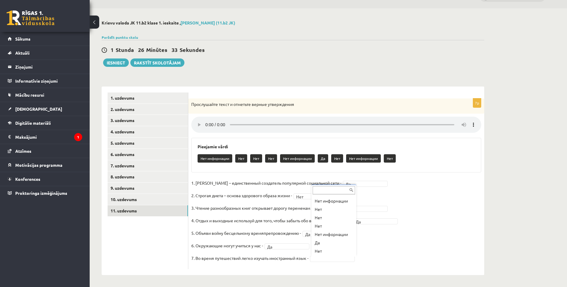
scroll to position [16, 0]
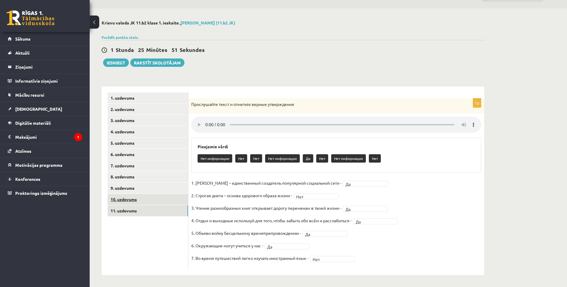
click at [136, 197] on link "10. uzdevums" at bounding box center [148, 199] width 80 height 11
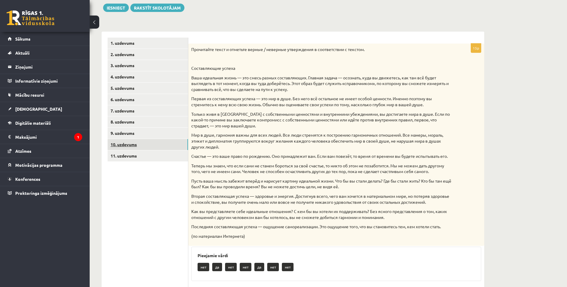
scroll to position [75, 0]
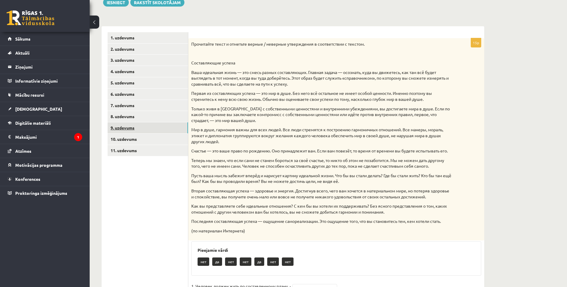
click at [141, 125] on link "9. uzdevums" at bounding box center [148, 127] width 80 height 11
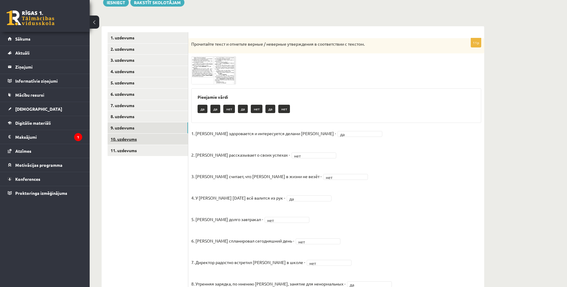
click at [146, 137] on link "10. uzdevums" at bounding box center [148, 139] width 80 height 11
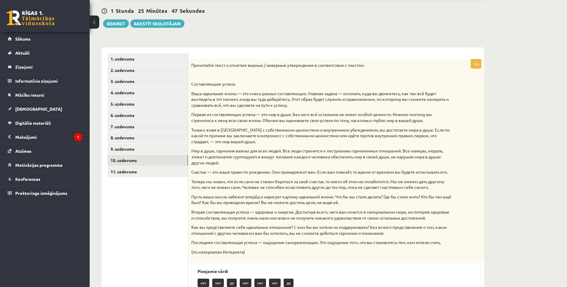
scroll to position [45, 0]
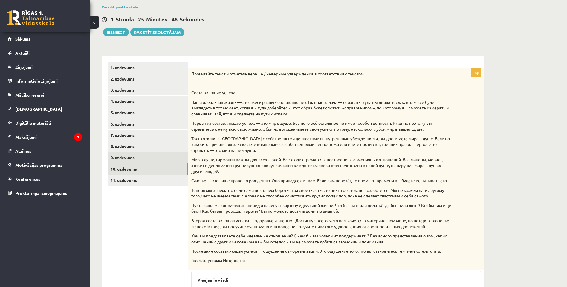
click at [170, 159] on link "9. uzdevums" at bounding box center [148, 157] width 80 height 11
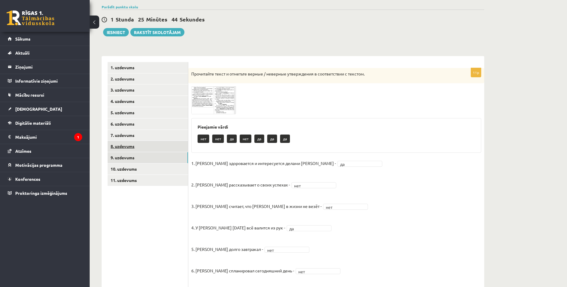
click at [144, 148] on link "8. uzdevums" at bounding box center [148, 146] width 80 height 11
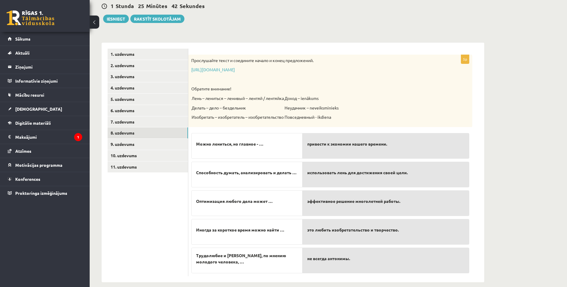
scroll to position [66, 0]
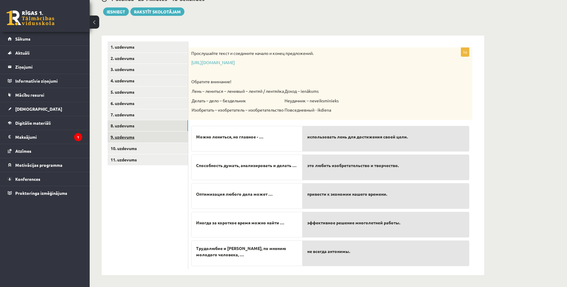
click at [153, 141] on link "9. uzdevums" at bounding box center [148, 137] width 80 height 11
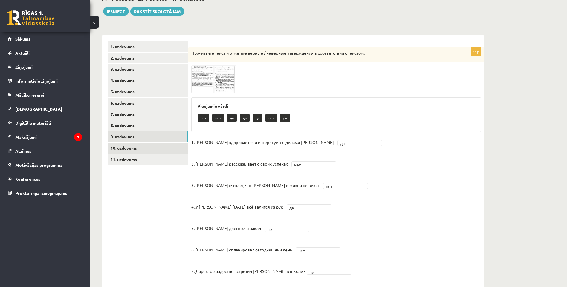
click at [156, 151] on link "10. uzdevums" at bounding box center [148, 148] width 80 height 11
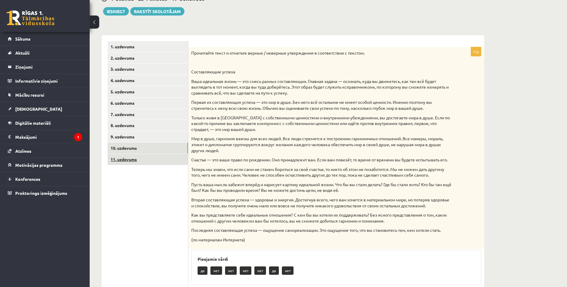
click at [156, 161] on link "11. uzdevums" at bounding box center [148, 159] width 80 height 11
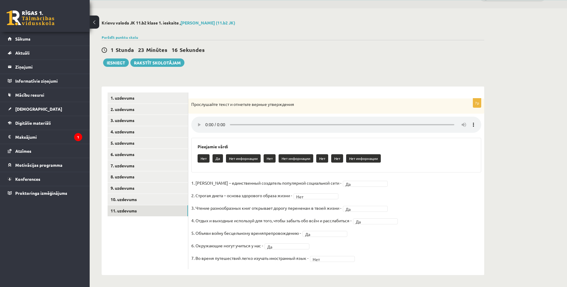
scroll to position [15, 0]
click at [119, 62] on button "Iesniegt" at bounding box center [116, 63] width 26 height 8
